Goal: Task Accomplishment & Management: Manage account settings

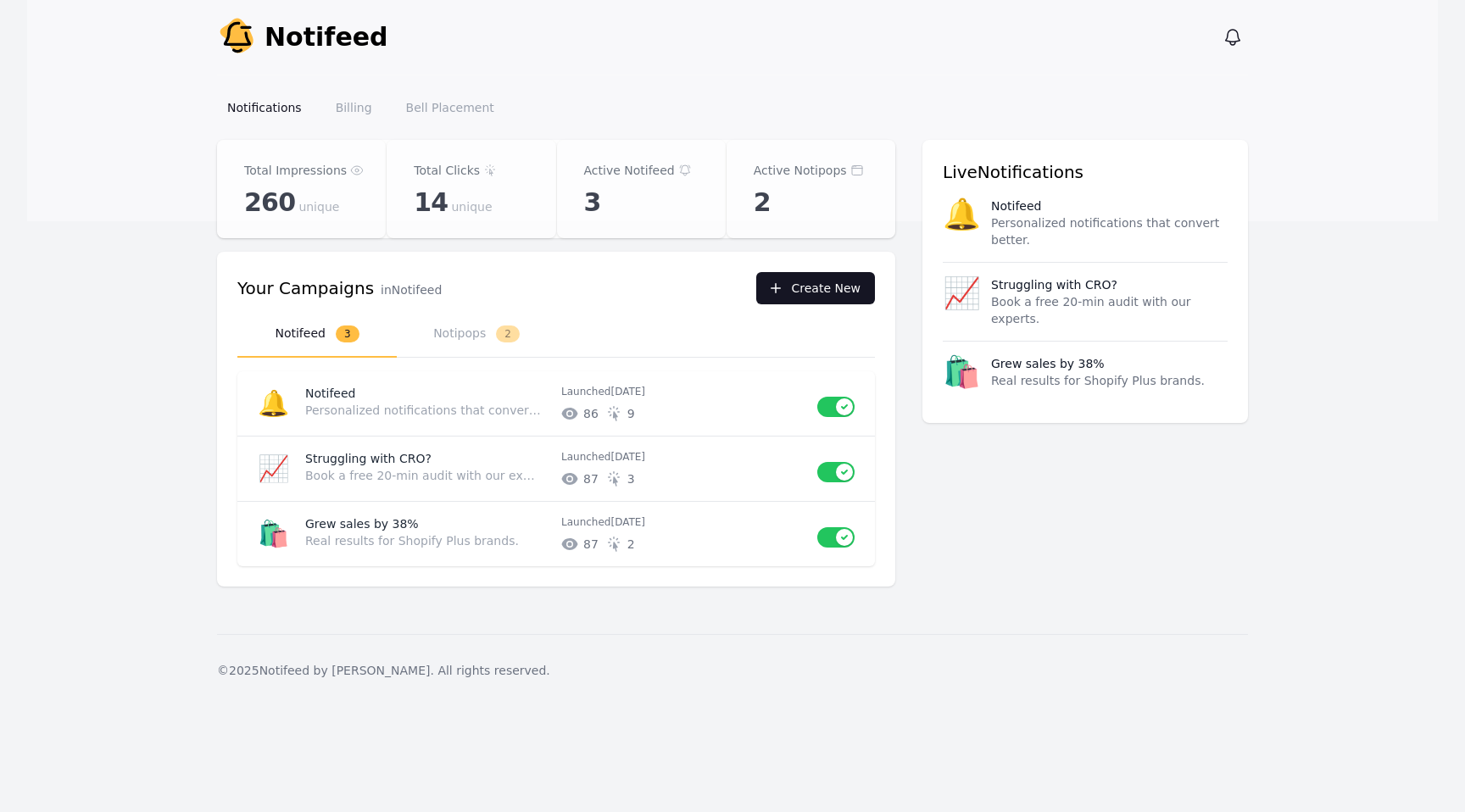
click at [782, 294] on icon "button" at bounding box center [775, 288] width 17 height 17
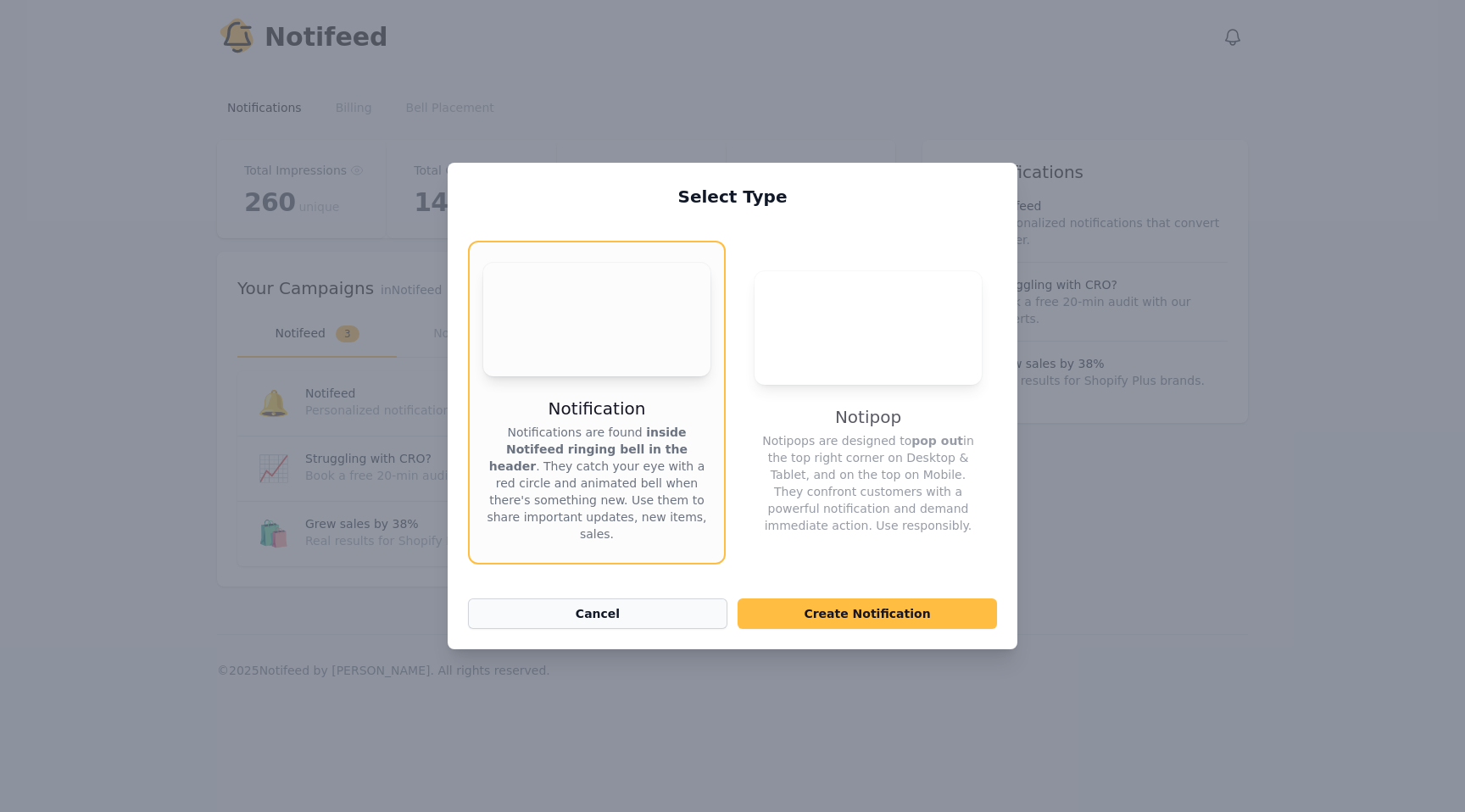
click at [580, 607] on button "Cancel" at bounding box center [598, 614] width 259 height 31
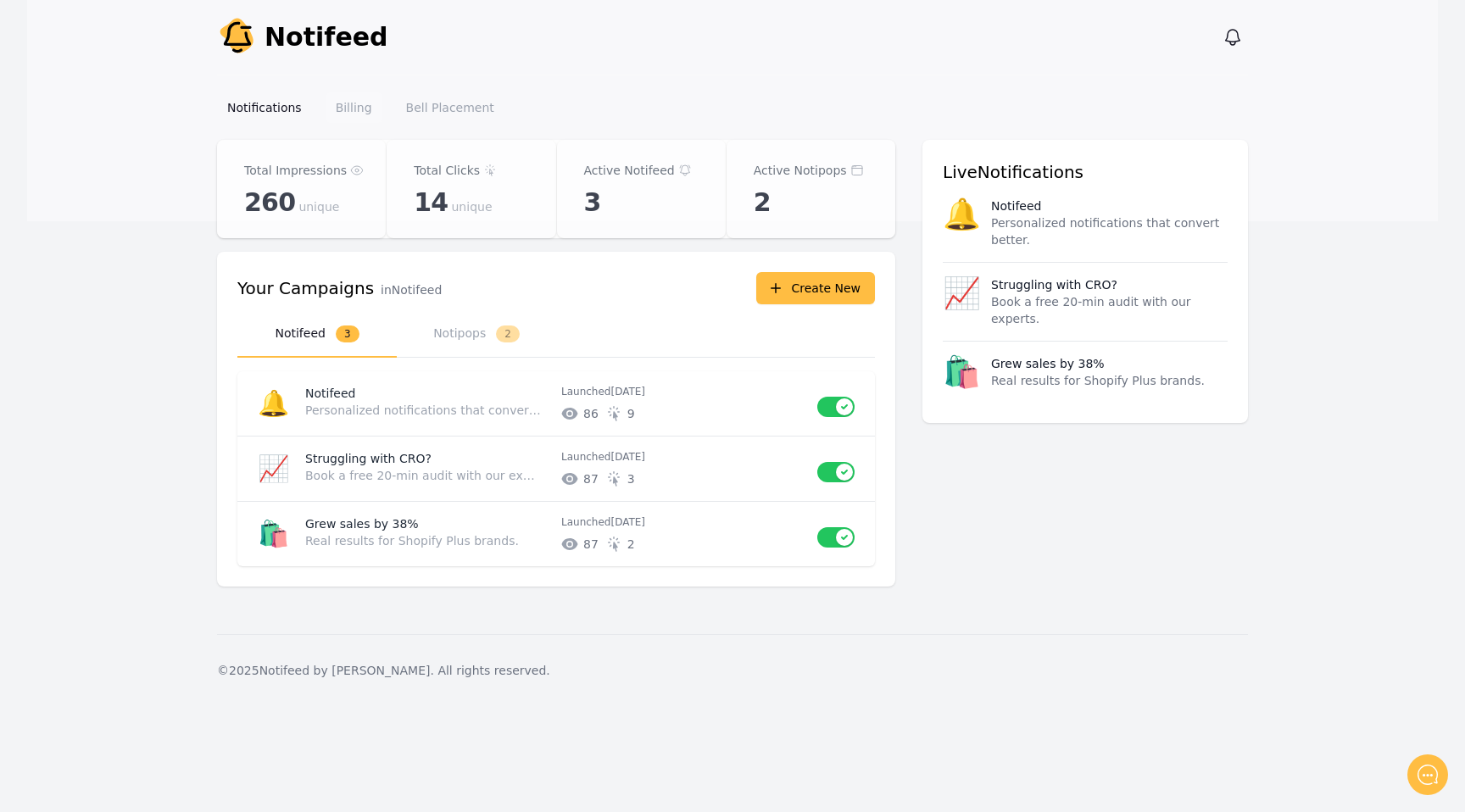
click at [371, 109] on link "Billing" at bounding box center [354, 108] width 57 height 31
